Goal: Check status: Check status

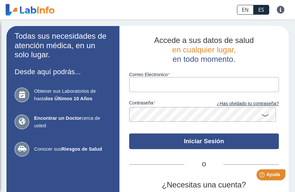
type input "[EMAIL_ADDRESS][DOMAIN_NAME]"
click at [192, 141] on button "Iniciar Sesión" at bounding box center [204, 141] width 150 height 16
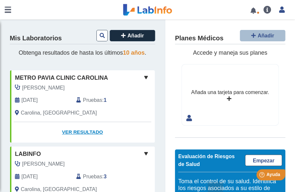
click at [83, 129] on link "Ver Resultado" at bounding box center [82, 132] width 145 height 20
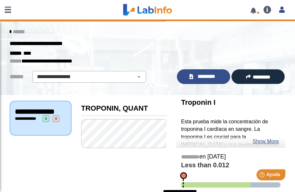
click at [210, 76] on span "*********" at bounding box center [206, 76] width 22 height 7
